Goal: Task Accomplishment & Management: Manage account settings

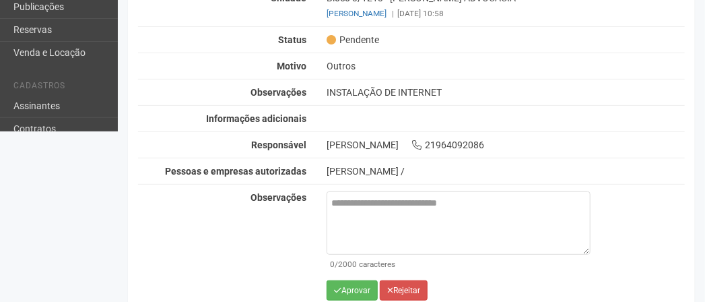
scroll to position [191, 0]
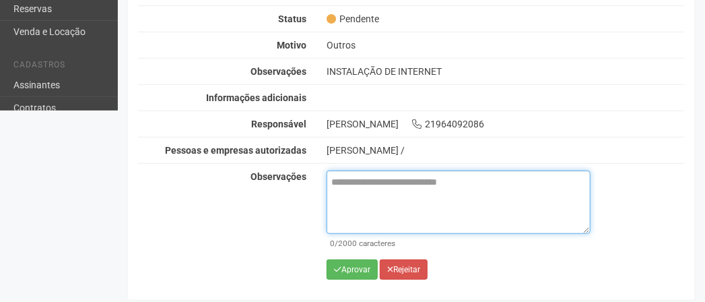
click at [345, 180] on textarea at bounding box center [457, 201] width 263 height 63
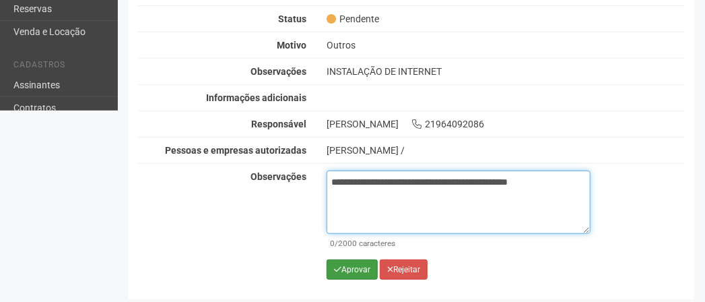
type textarea "**********"
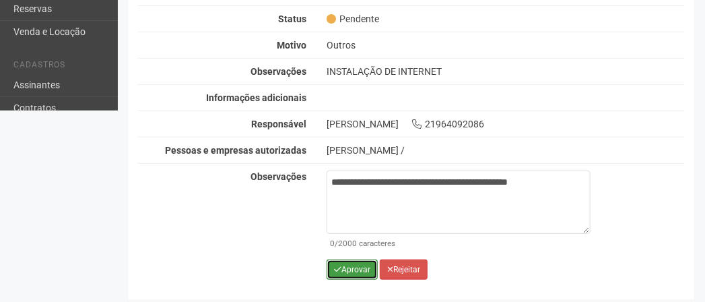
click at [354, 268] on button "Aprovar" at bounding box center [351, 269] width 51 height 20
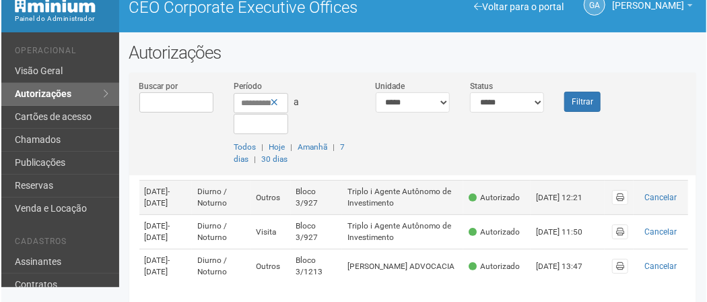
scroll to position [24, 0]
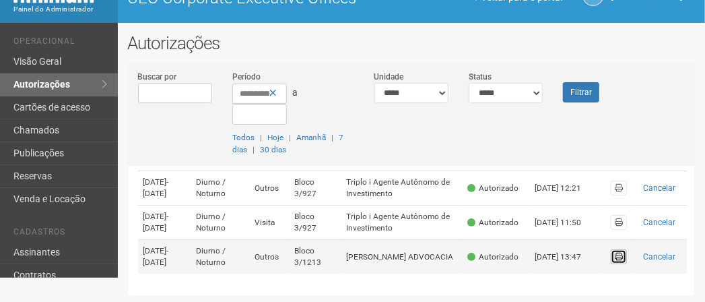
click at [617, 254] on span at bounding box center [619, 256] width 8 height 8
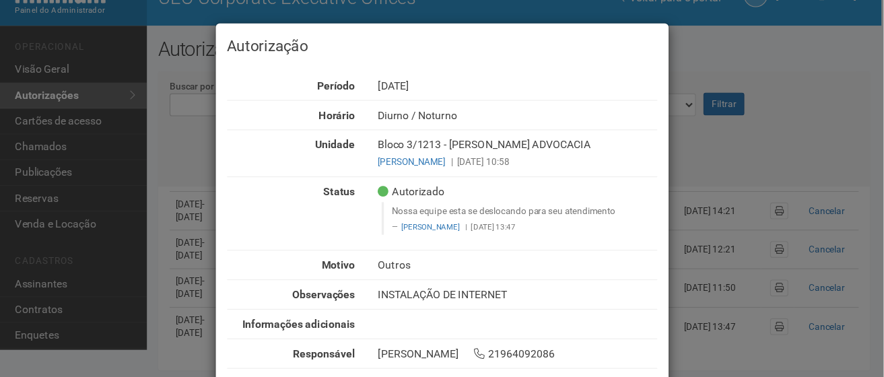
scroll to position [44, 0]
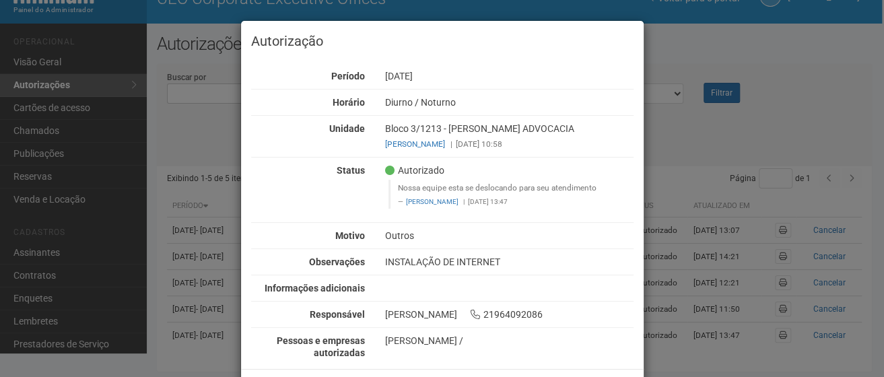
drag, startPoint x: 706, startPoint y: 15, endPoint x: 860, endPoint y: 61, distance: 160.0
click at [704, 61] on div "Autorização Período 15/08/2025 Horário Diurno / Noturno Unidade Bloco 3/1213 - …" at bounding box center [442, 188] width 884 height 377
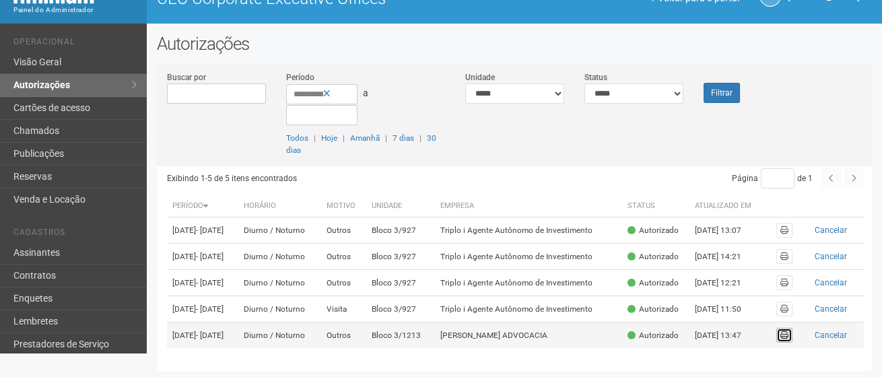
click at [704, 301] on link at bounding box center [784, 335] width 16 height 15
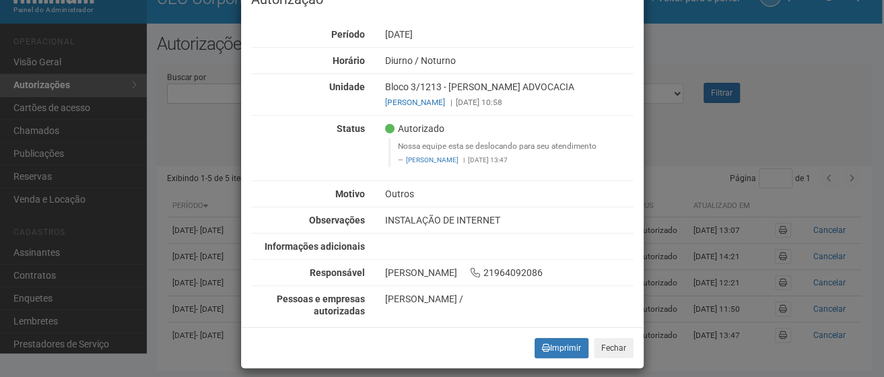
scroll to position [63, 0]
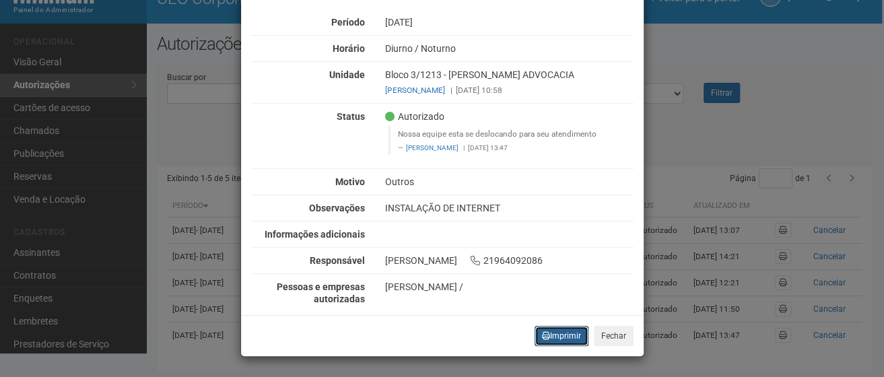
click at [572, 301] on button "Imprimir" at bounding box center [561, 336] width 54 height 20
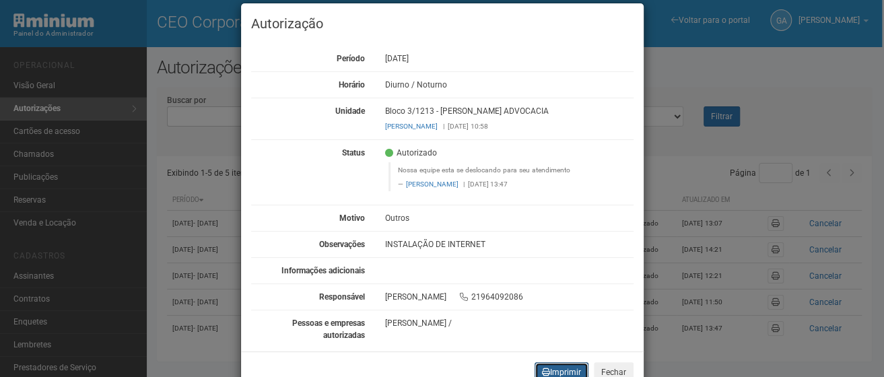
scroll to position [0, 0]
